Goal: Navigation & Orientation: Find specific page/section

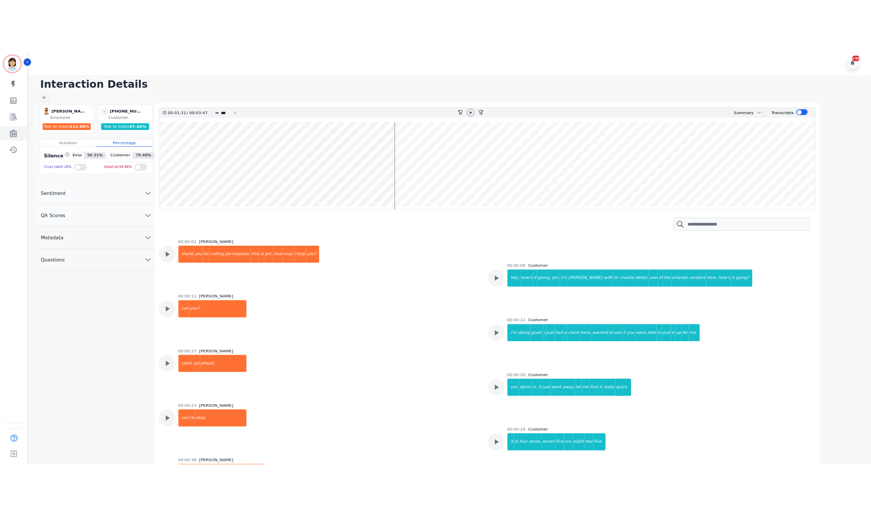
scroll to position [564, 0]
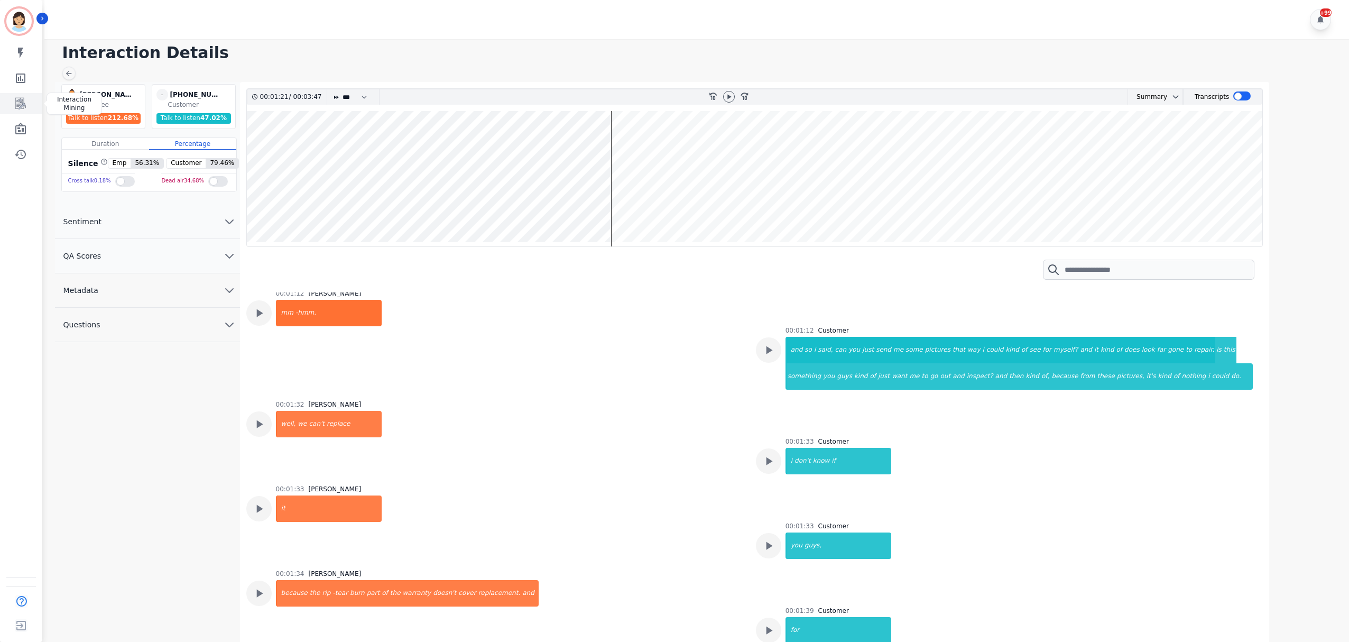
click at [20, 107] on icon "Sidebar" at bounding box center [21, 104] width 8 height 10
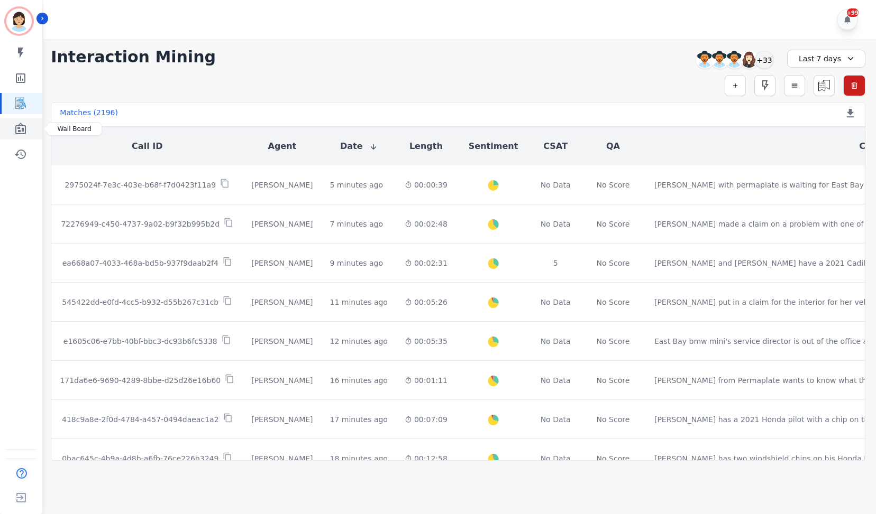
click at [17, 125] on icon "Sidebar" at bounding box center [20, 129] width 11 height 12
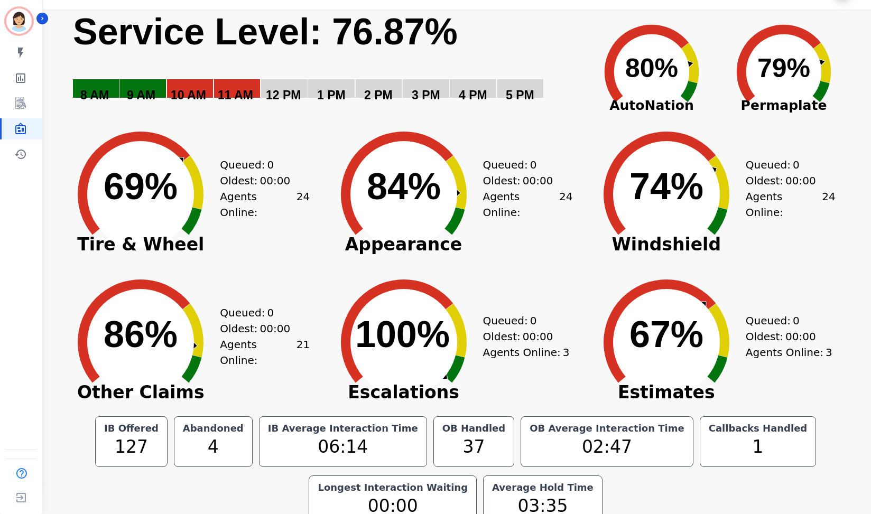
scroll to position [45, 0]
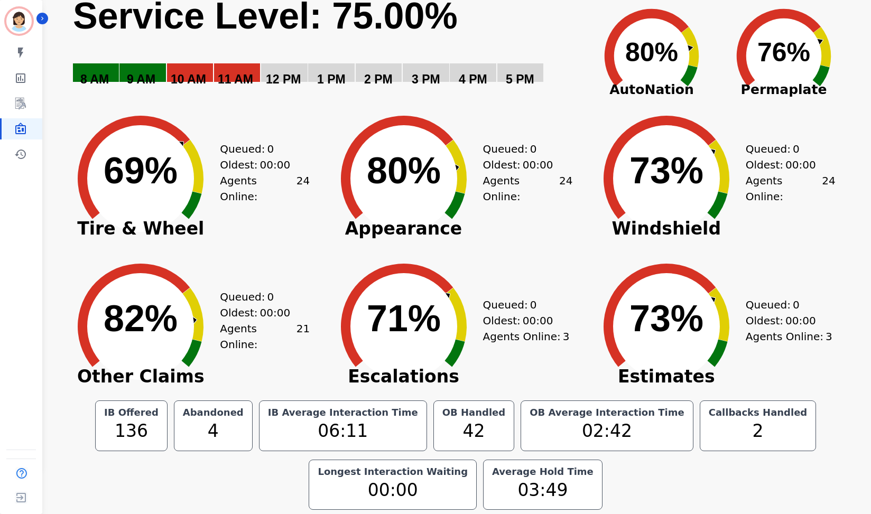
click at [513, 35] on rect "Service Level: 0%" at bounding box center [327, 48] width 511 height 108
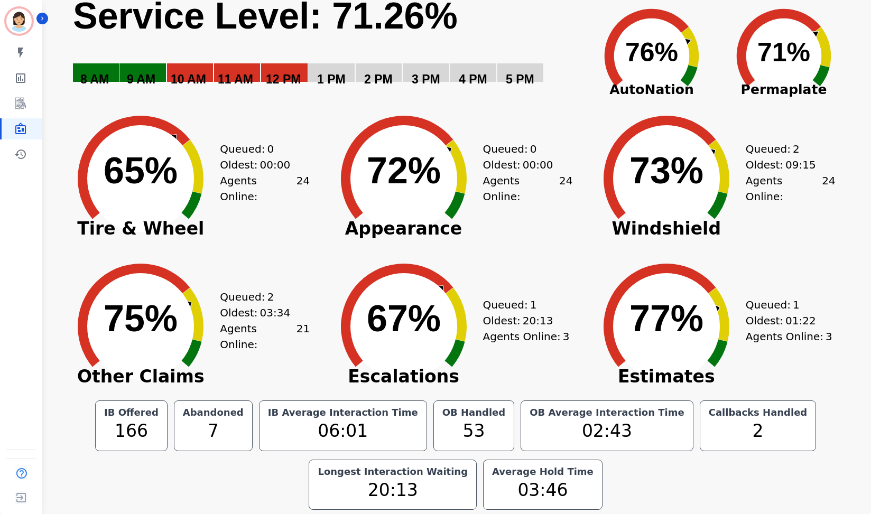
click at [546, 17] on rect "Service Level: 0%" at bounding box center [327, 48] width 511 height 108
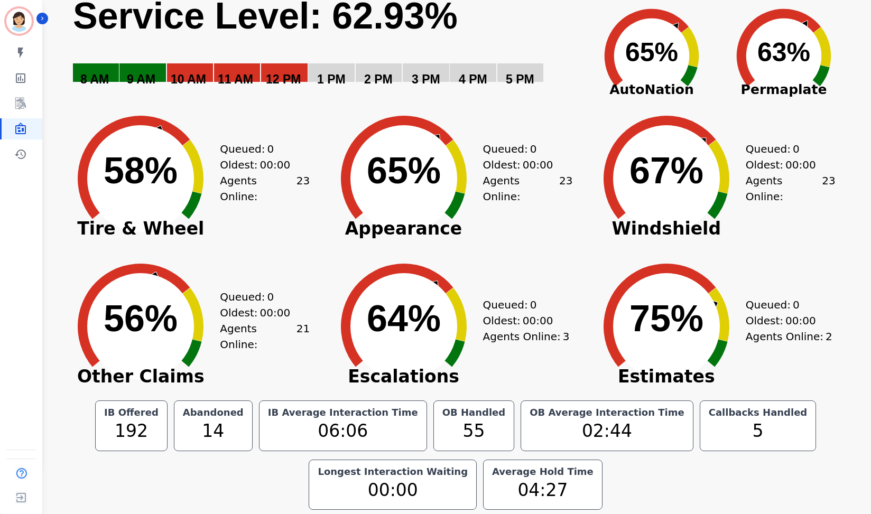
click at [536, 32] on rect "Service Level: 0%" at bounding box center [327, 48] width 511 height 108
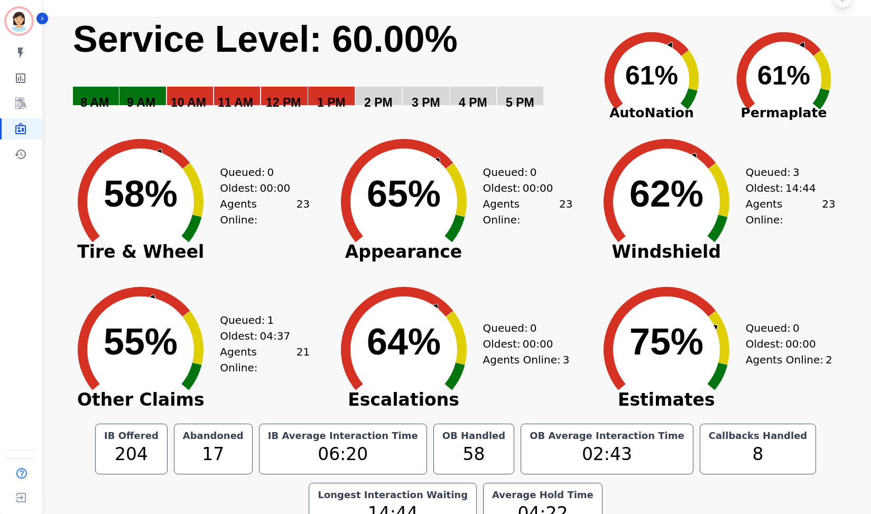
scroll to position [0, 0]
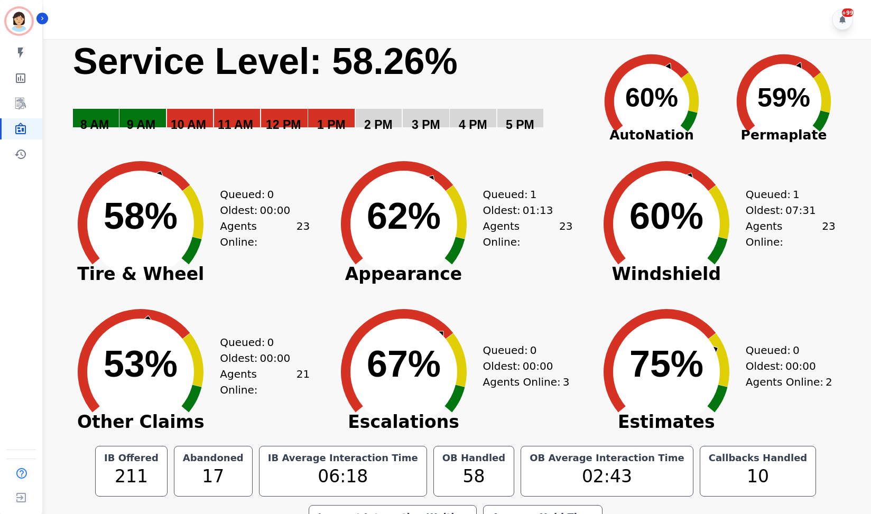
click at [467, 20] on div "+99" at bounding box center [458, 19] width 831 height 39
click at [505, 17] on div "+99" at bounding box center [458, 19] width 831 height 39
